Goal: Transaction & Acquisition: Book appointment/travel/reservation

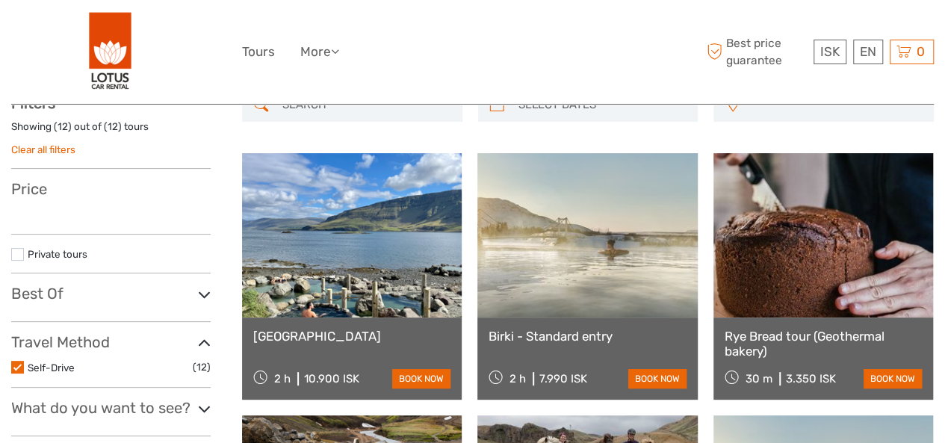
scroll to position [99, 0]
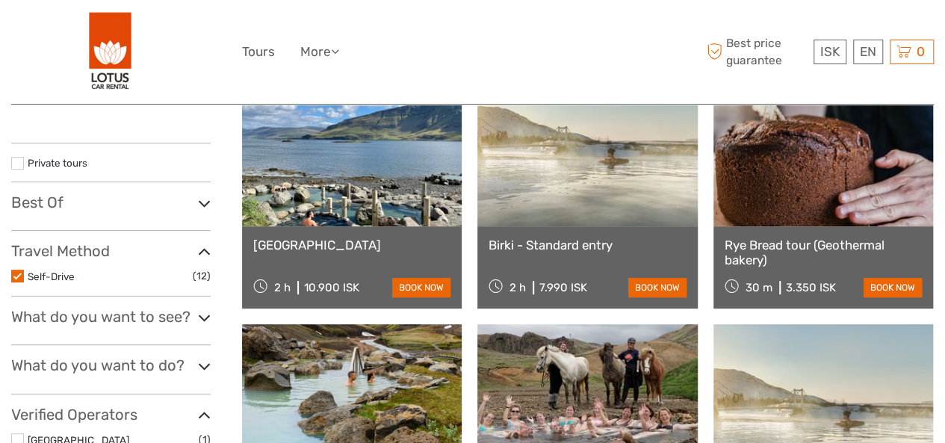
select select
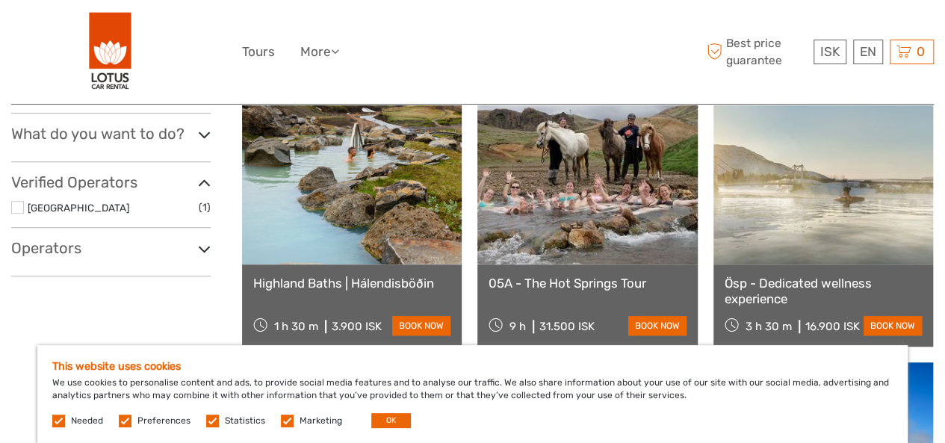
scroll to position [451, 0]
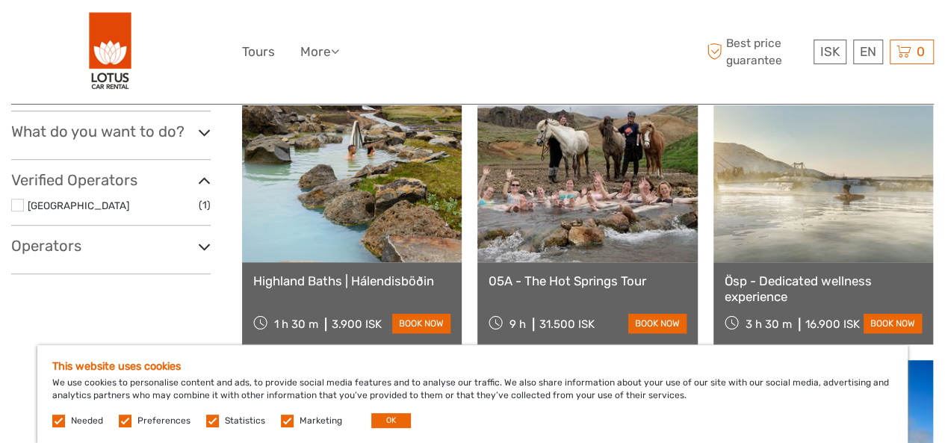
click at [945, 144] on html "ISK ISK € $ £ EN English Español Deutsch Tours More Travel Articles Back to Lot…" at bounding box center [472, 449] width 945 height 1800
drag, startPoint x: 286, startPoint y: 419, endPoint x: 227, endPoint y: 422, distance: 59.1
click at [286, 419] on label at bounding box center [287, 421] width 13 height 13
click at [0, 0] on input "checkbox" at bounding box center [0, 0] width 0 height 0
click at [208, 419] on label at bounding box center [212, 421] width 13 height 13
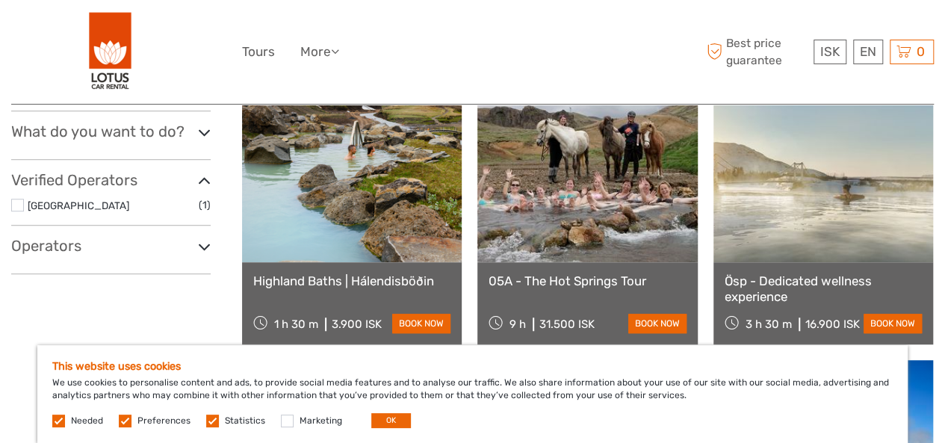
click at [0, 0] on input "checkbox" at bounding box center [0, 0] width 0 height 0
click at [129, 424] on label at bounding box center [125, 421] width 13 height 13
click at [0, 0] on input "checkbox" at bounding box center [0, 0] width 0 height 0
click at [389, 416] on button "OK" at bounding box center [391, 420] width 40 height 15
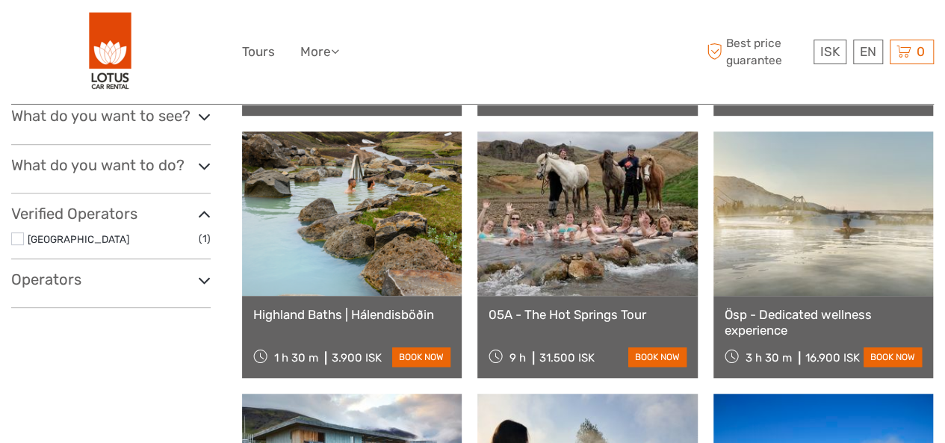
scroll to position [413, 0]
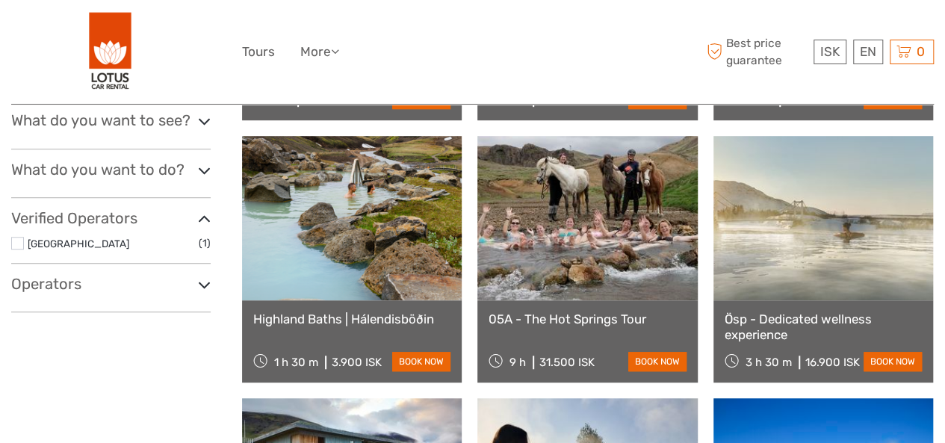
click at [353, 173] on link at bounding box center [352, 218] width 220 height 164
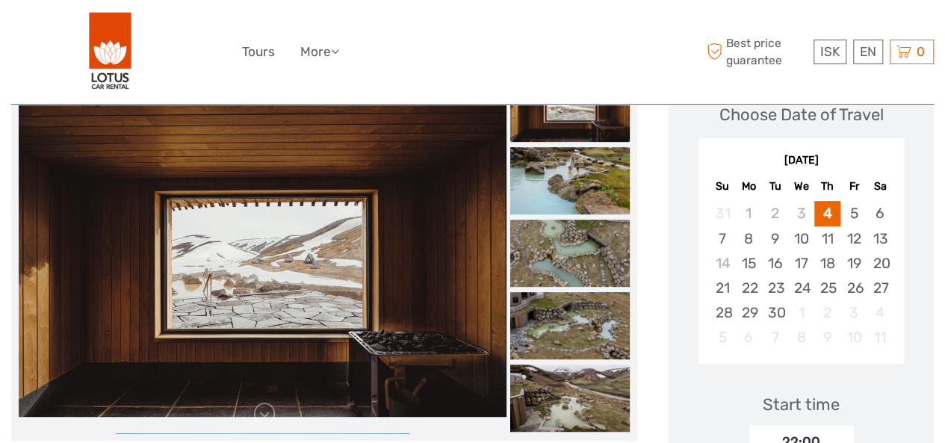
scroll to position [216, 0]
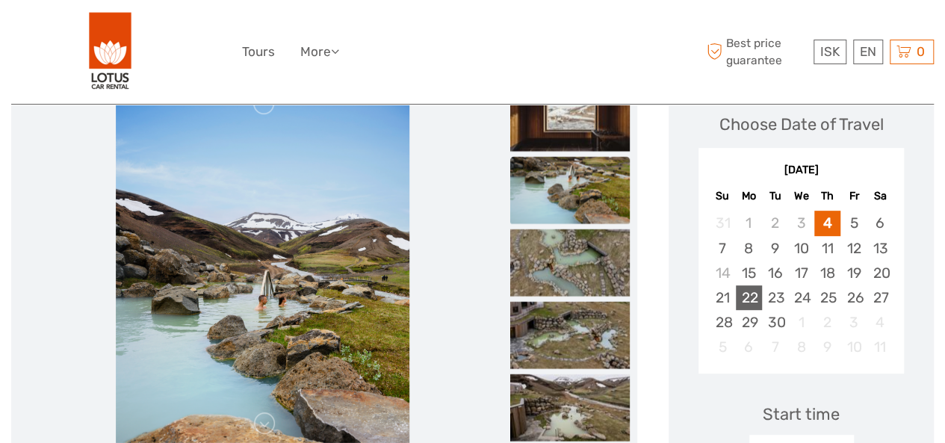
click at [749, 298] on div "22" at bounding box center [749, 298] width 26 height 25
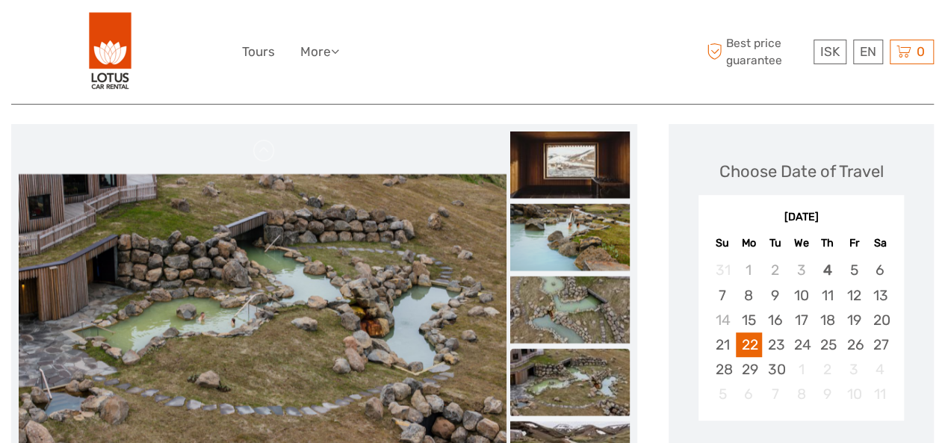
scroll to position [173, 0]
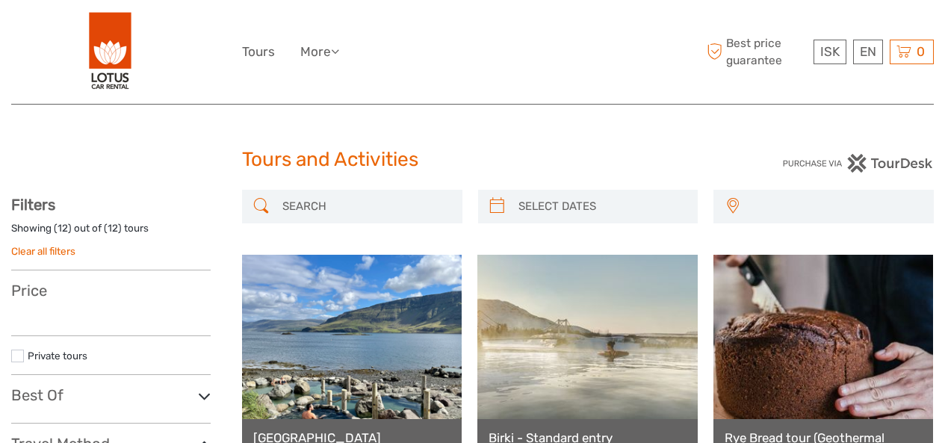
select select
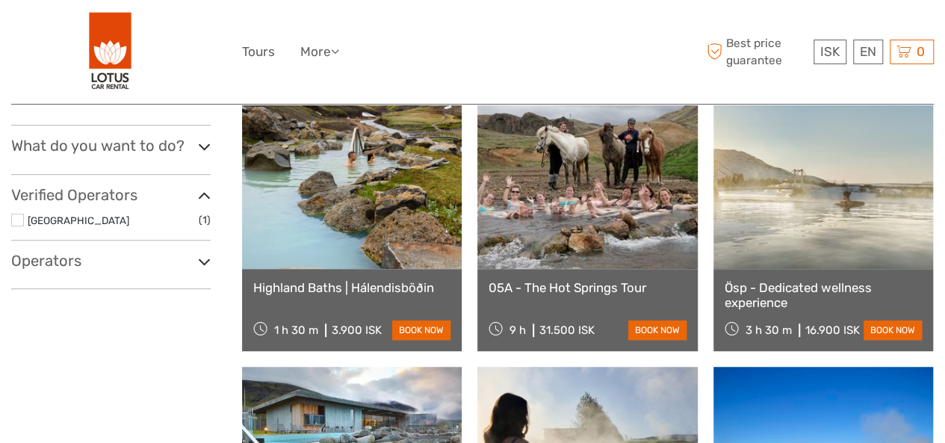
select select
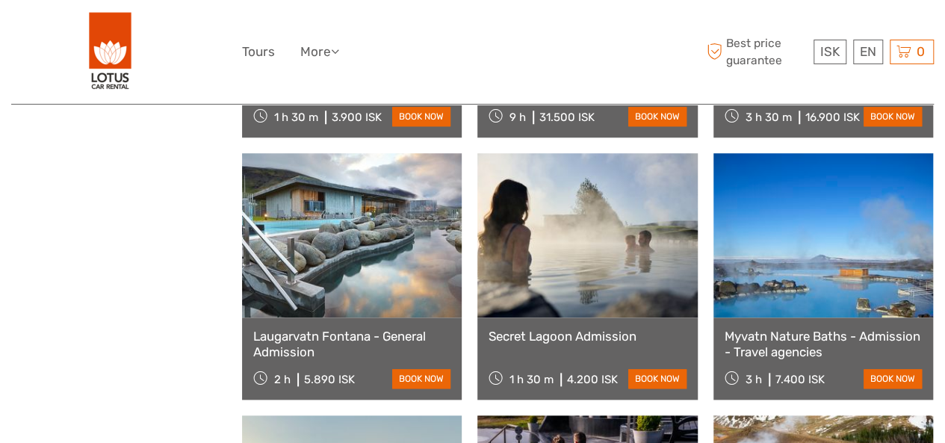
scroll to position [664, 0]
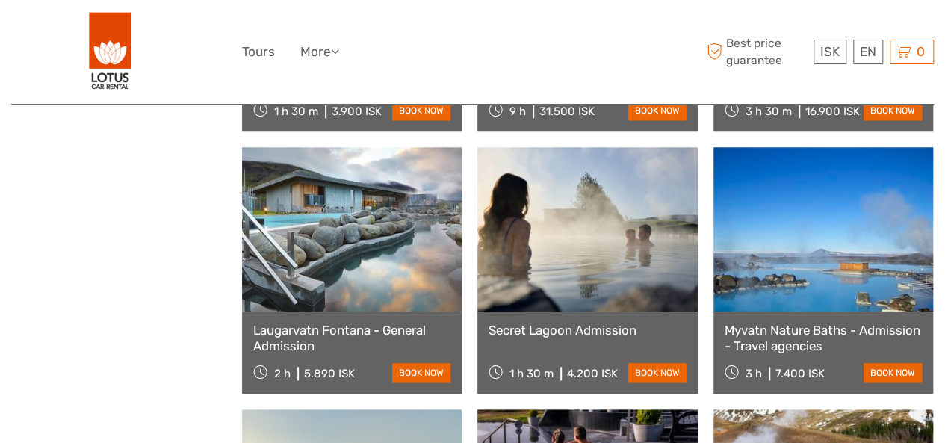
click at [815, 261] on link at bounding box center [824, 229] width 220 height 164
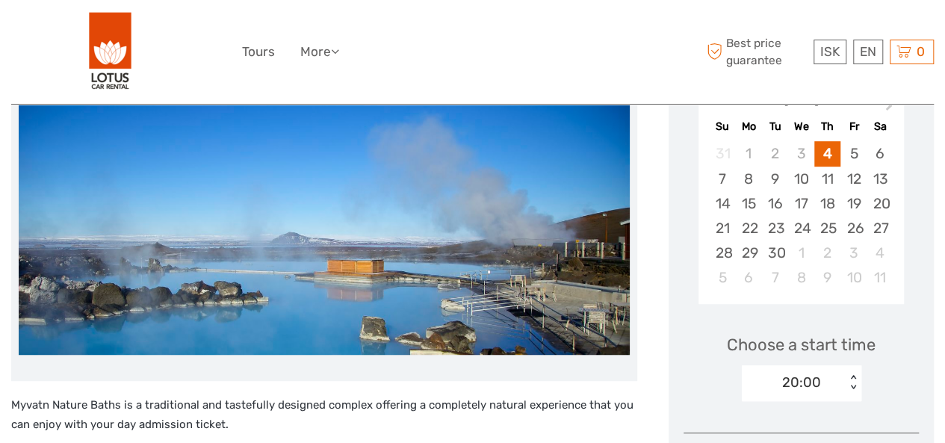
scroll to position [301, 0]
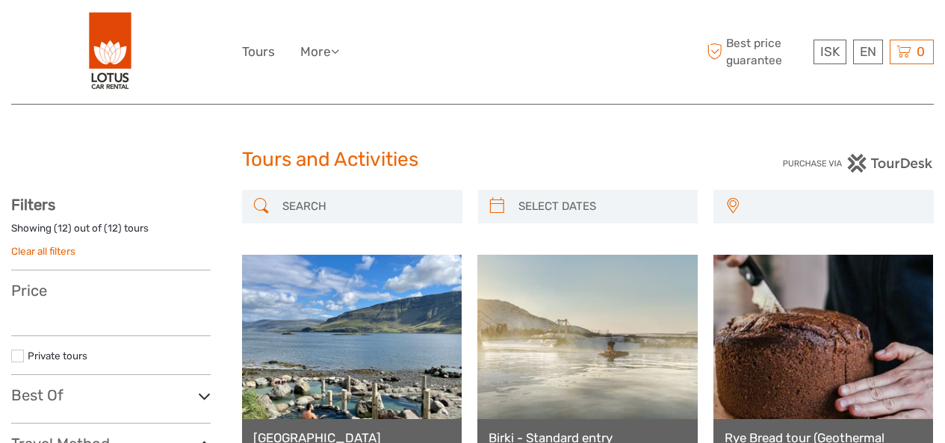
select select
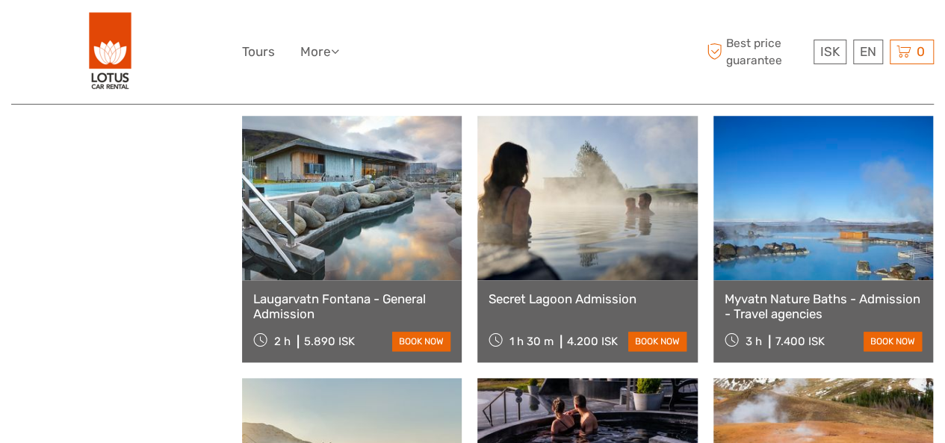
select select
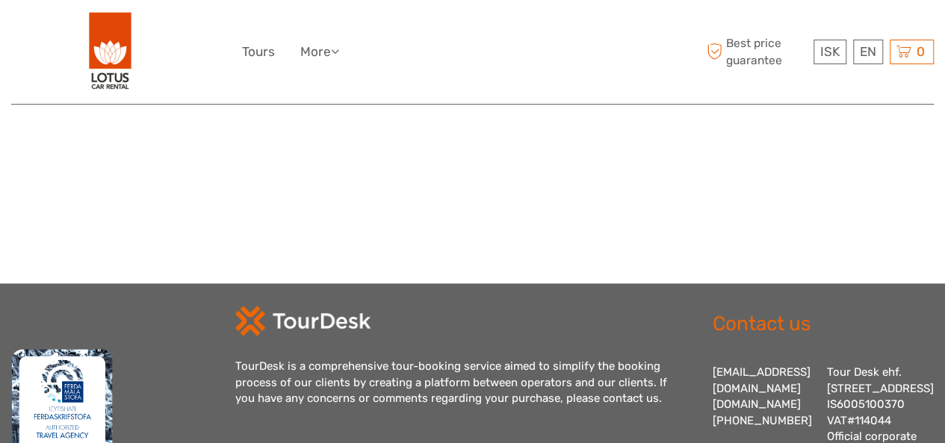
scroll to position [0, 0]
